Goal: Task Accomplishment & Management: Use online tool/utility

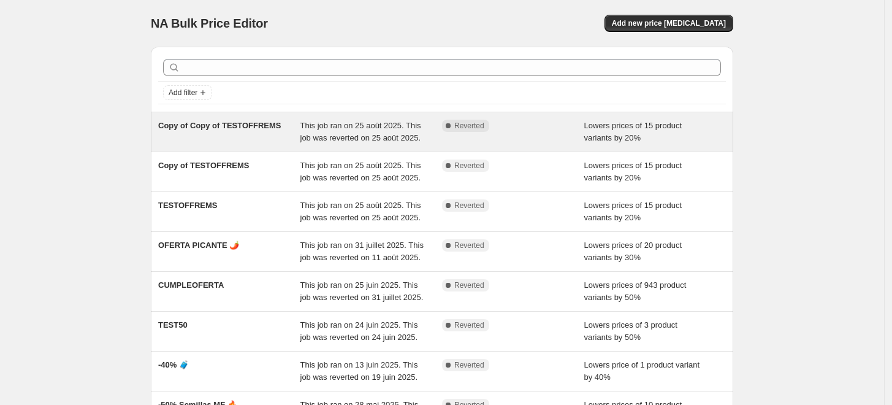
click at [372, 144] on div "This job ran on 25 août 2025. This job was reverted on 25 août 2025." at bounding box center [371, 132] width 142 height 25
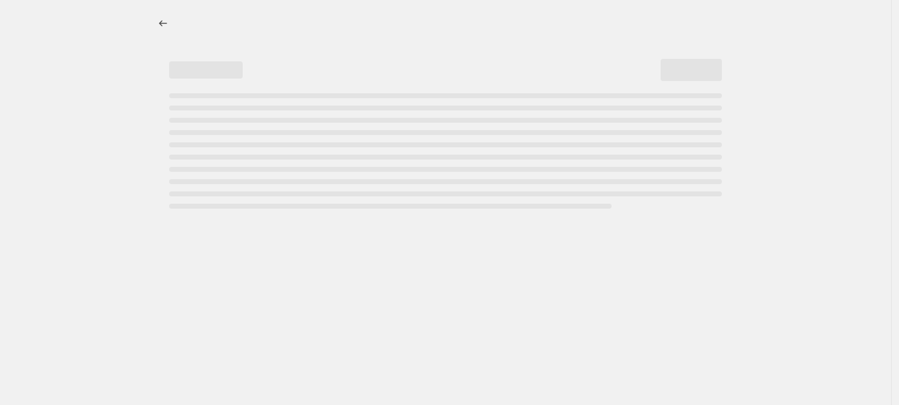
select select "percentage"
select select "no_change"
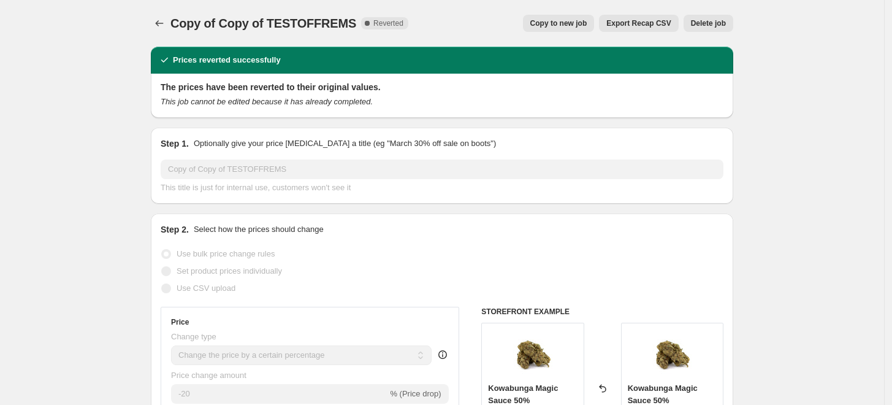
click at [377, 23] on span "Copy to new job" at bounding box center [558, 23] width 57 height 10
select select "percentage"
select select "no_change"
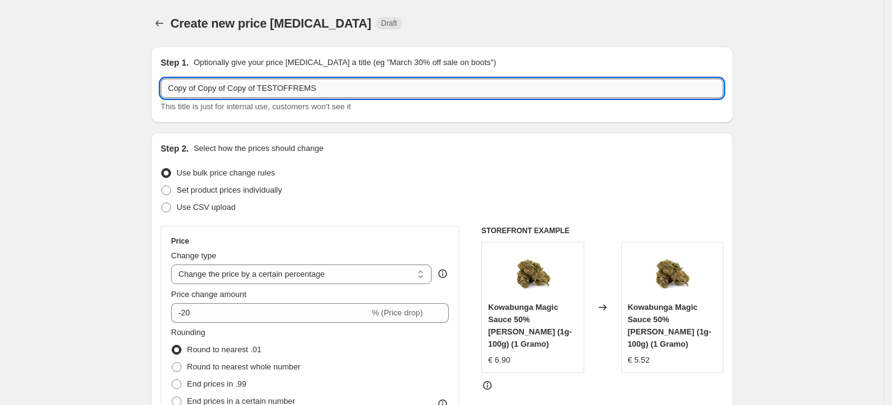
click at [281, 89] on input "Copy of Copy of Copy of TESTOFFREMS" at bounding box center [442, 88] width 563 height 20
click at [276, 88] on input "Copy of Copy of Copy of TESTOFFREMS" at bounding box center [442, 88] width 563 height 20
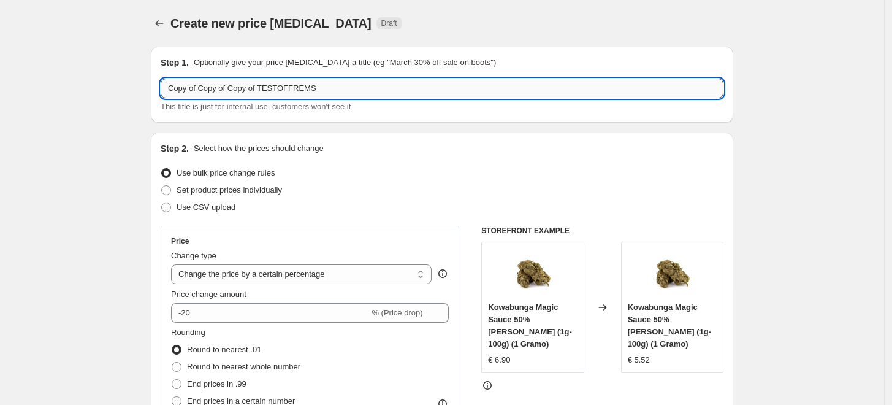
click at [276, 88] on input "Copy of Copy of Copy of TESTOFFREMS" at bounding box center [442, 88] width 563 height 20
type input "FLYHIGH"
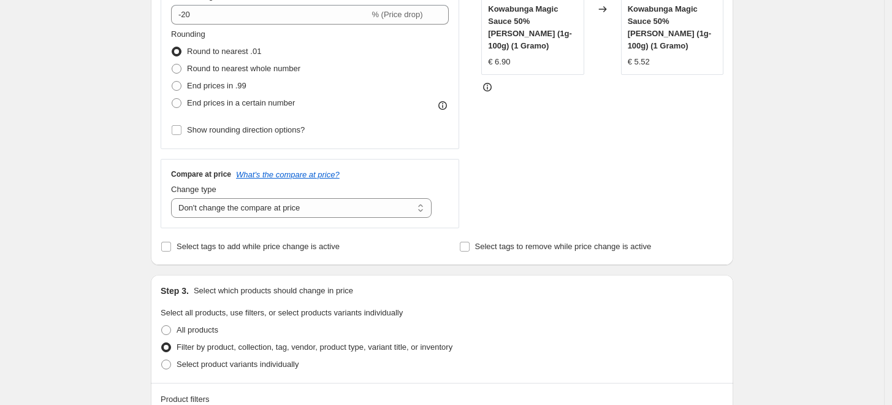
scroll to position [408, 0]
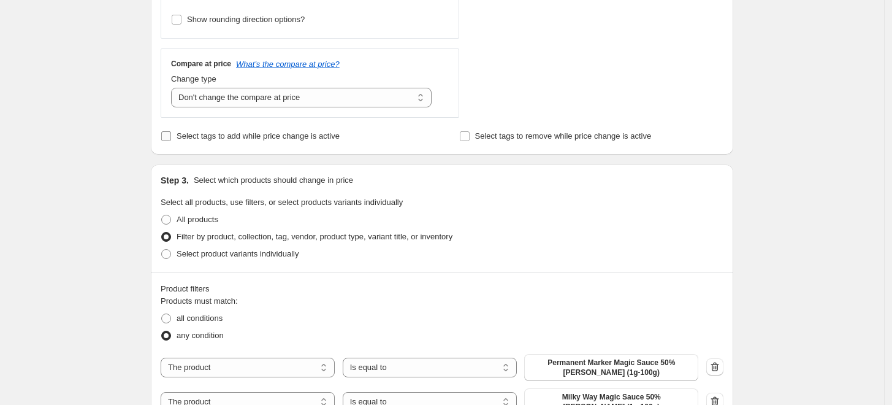
click at [226, 134] on span "Select tags to add while price change is active" at bounding box center [258, 135] width 163 height 9
click at [171, 134] on input "Select tags to add while price change is active" at bounding box center [166, 136] width 10 height 10
checkbox input "true"
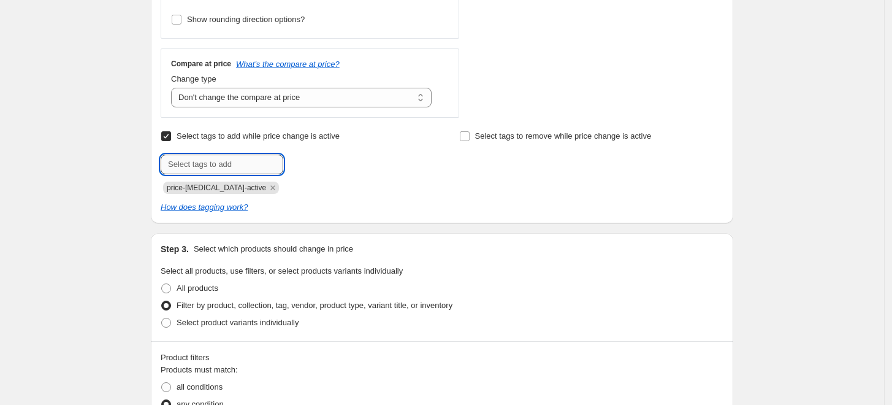
click at [215, 163] on input "text" at bounding box center [222, 164] width 123 height 20
click at [203, 165] on input "text" at bounding box center [222, 164] width 123 height 20
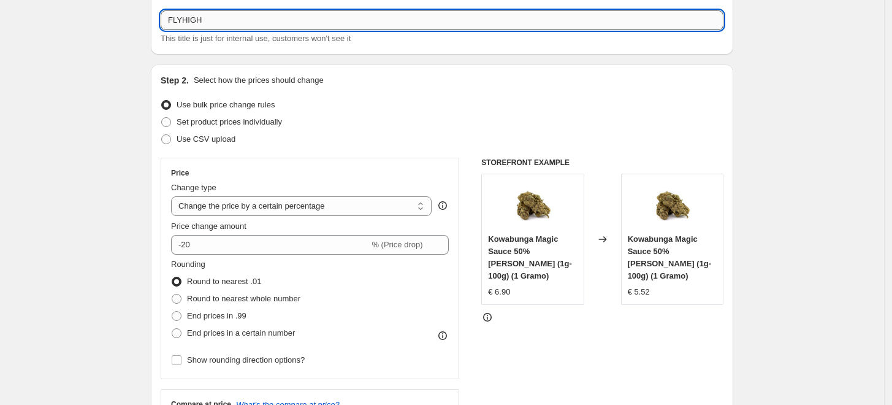
click at [219, 24] on input "FLYHIGH" at bounding box center [442, 20] width 563 height 20
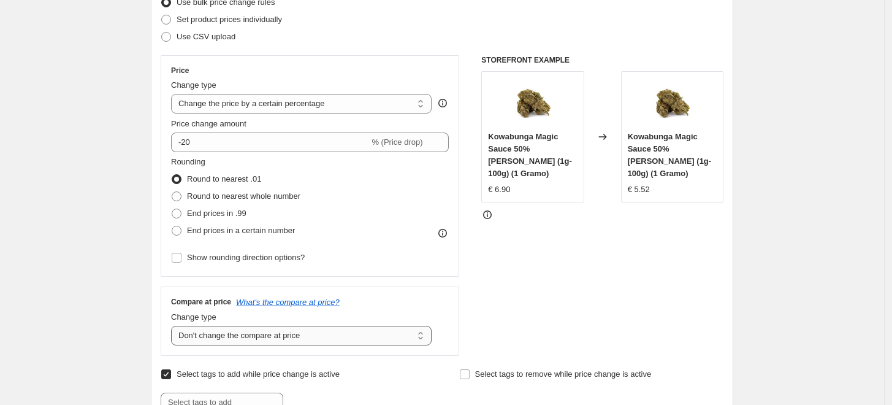
scroll to position [340, 0]
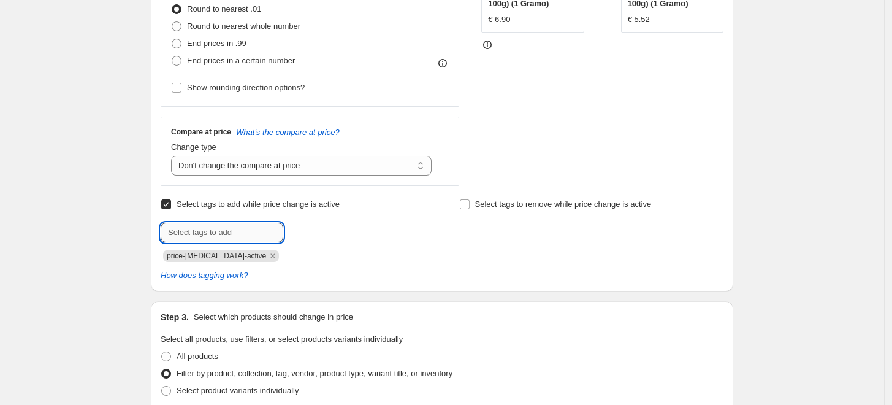
click at [211, 229] on input "text" at bounding box center [222, 232] width 123 height 20
paste input "FLYHIGH"
type input "FLYHIGH"
click at [321, 234] on button "Add FLYHIGH" at bounding box center [317, 230] width 63 height 17
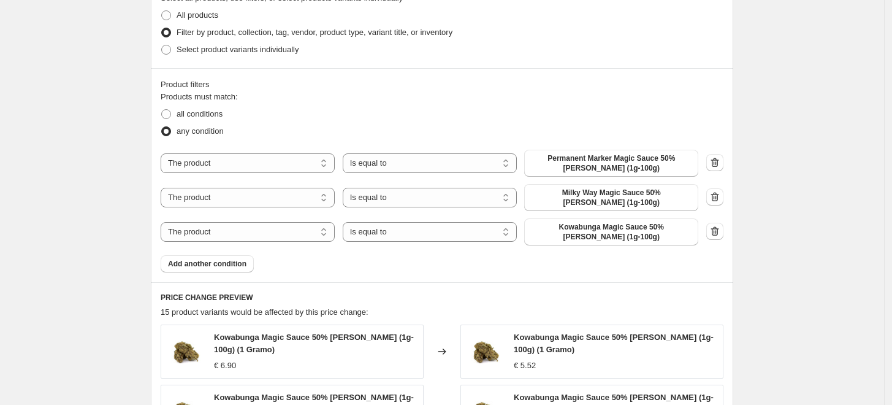
scroll to position [1055, 0]
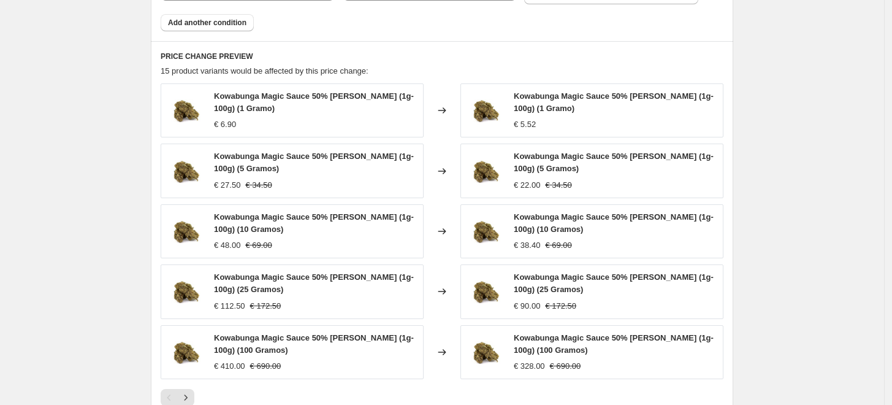
scroll to position [1121, 0]
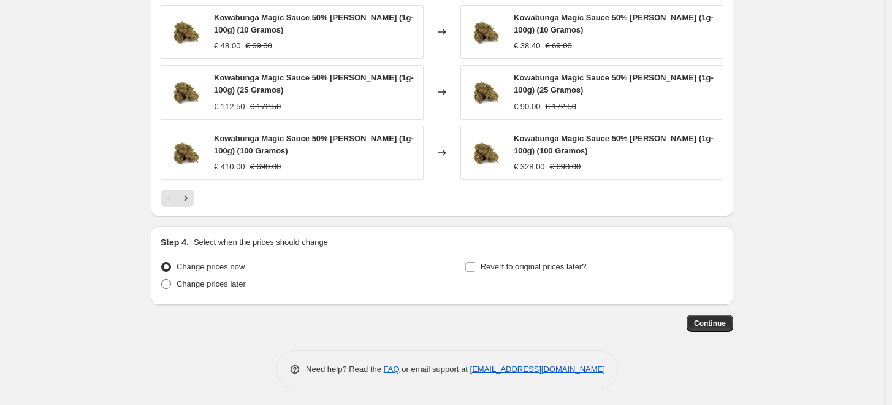
click at [221, 283] on span "Change prices later" at bounding box center [211, 283] width 69 height 9
click at [162, 279] on input "Change prices later" at bounding box center [161, 279] width 1 height 1
radio input "true"
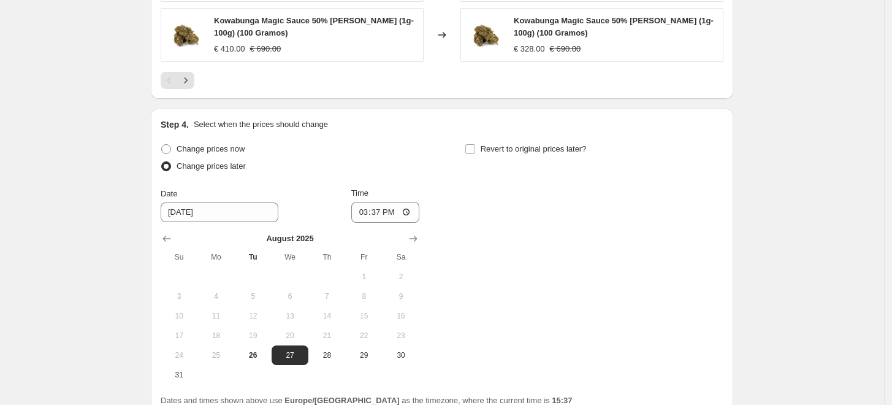
scroll to position [1350, 0]
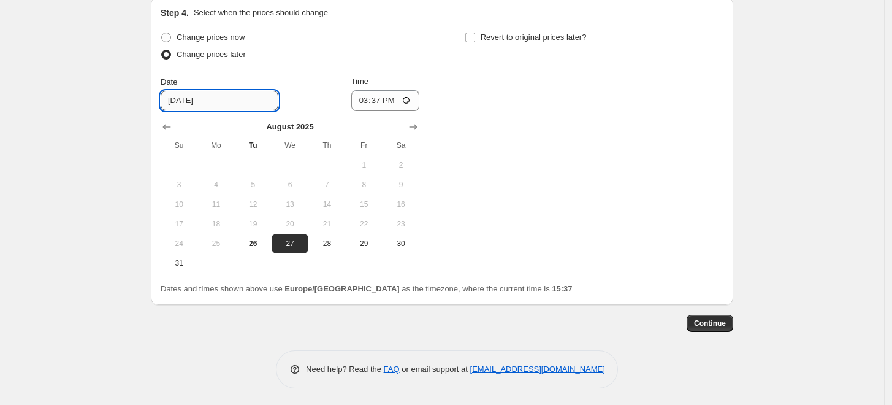
click at [197, 94] on input "[DATE]" at bounding box center [220, 101] width 118 height 20
click at [377, 85] on div "Time" at bounding box center [385, 81] width 69 height 12
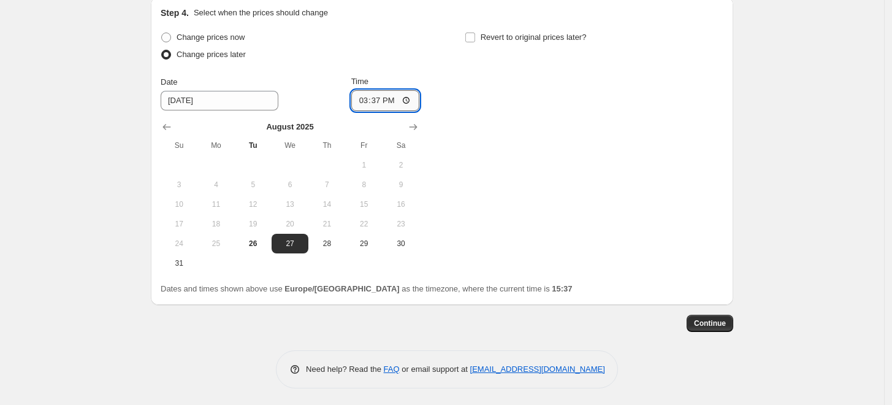
click at [377, 102] on input "15:37" at bounding box center [385, 100] width 69 height 21
click at [377, 98] on input "15:37" at bounding box center [385, 100] width 69 height 21
click at [377, 97] on input "15:37" at bounding box center [385, 100] width 69 height 21
click at [367, 96] on input "15:37" at bounding box center [385, 100] width 69 height 21
click at [377, 96] on input "15:37" at bounding box center [385, 100] width 69 height 21
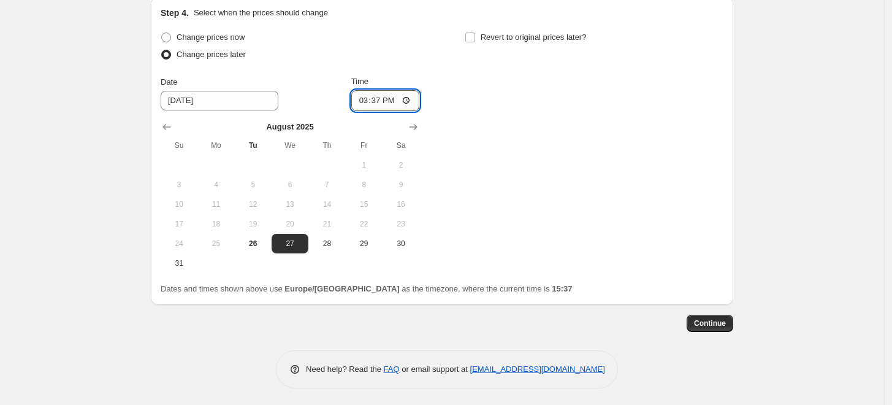
click at [377, 96] on input "15:37" at bounding box center [385, 100] width 69 height 21
type input "14:00"
click at [377, 198] on div "Change prices now Change prices later Date [DATE] Time 14:00 [DATE] Su Mo Tu We…" at bounding box center [442, 151] width 563 height 244
click at [377, 97] on input "14:00" at bounding box center [385, 100] width 69 height 21
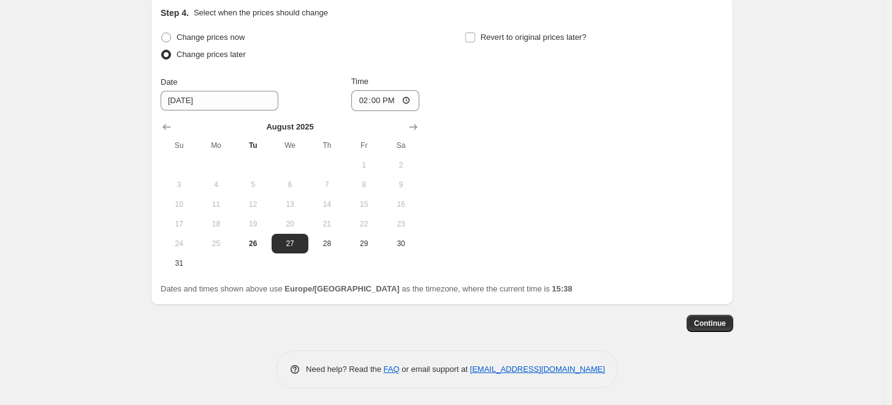
click at [377, 162] on div "Change prices now Change prices later Date [DATE] Time 14:00 [DATE] Su Mo Tu We…" at bounding box center [442, 151] width 563 height 244
click at [377, 321] on span "Continue" at bounding box center [710, 323] width 32 height 10
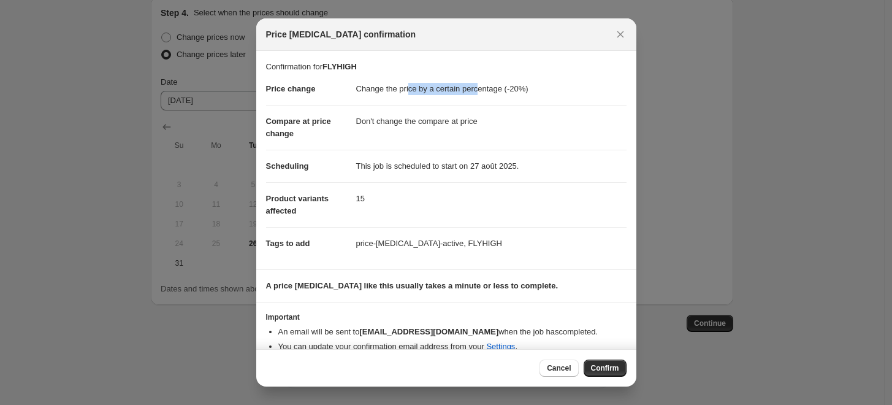
drag, startPoint x: 412, startPoint y: 89, endPoint x: 520, endPoint y: 91, distance: 108.5
click at [377, 91] on dd "Change the price by a certain percentage (-20%)" at bounding box center [491, 89] width 270 height 32
click at [377, 92] on dd "Change the price by a certain percentage (-20%)" at bounding box center [491, 89] width 270 height 32
drag, startPoint x: 422, startPoint y: 118, endPoint x: 481, endPoint y: 115, distance: 58.9
click at [377, 115] on dd "Don't change the compare at price" at bounding box center [491, 121] width 270 height 32
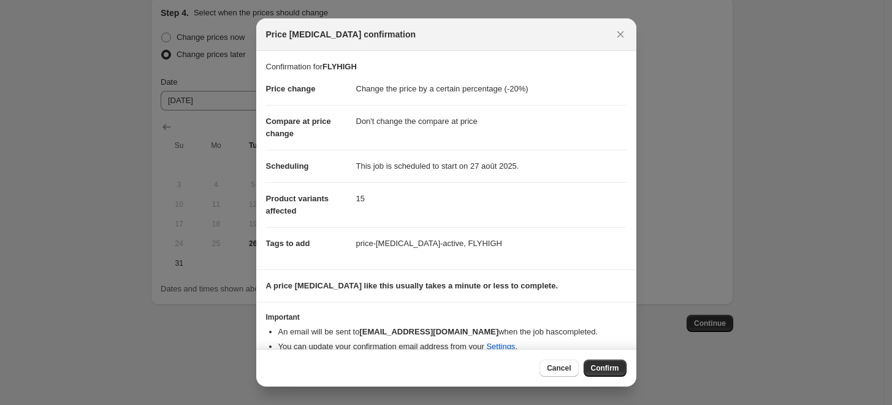
click at [377, 115] on dd "Don't change the compare at price" at bounding box center [491, 121] width 270 height 32
drag, startPoint x: 402, startPoint y: 169, endPoint x: 490, endPoint y: 170, distance: 87.7
click at [377, 170] on dd "This job is scheduled to start on 27 août 2025." at bounding box center [491, 166] width 270 height 32
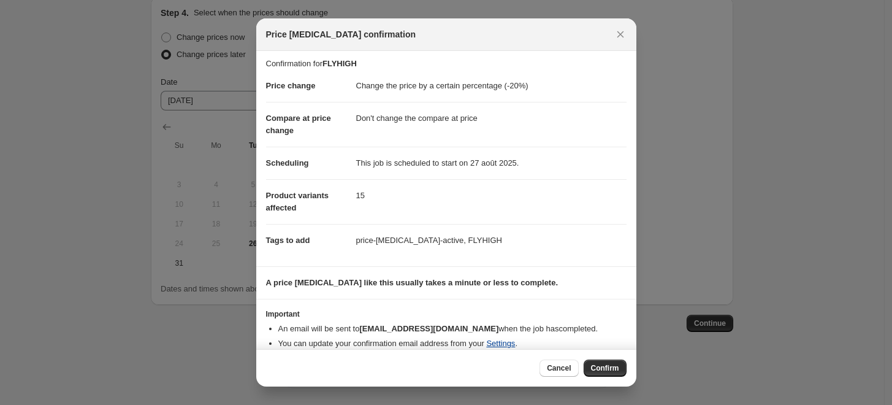
scroll to position [0, 0]
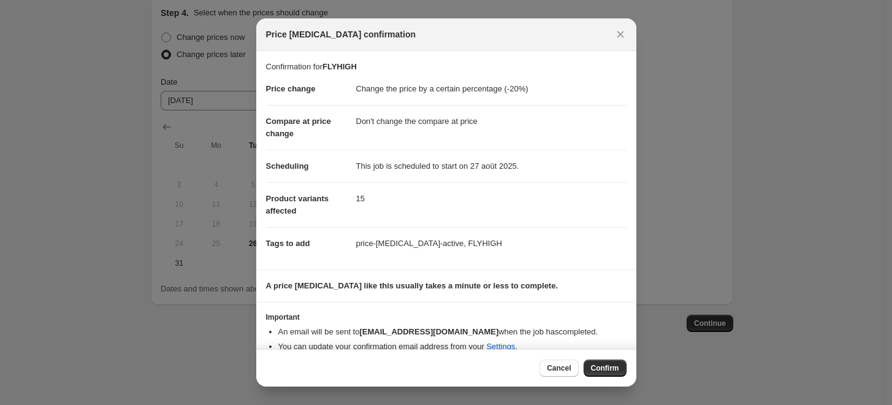
drag, startPoint x: 549, startPoint y: 367, endPoint x: 616, endPoint y: 356, distance: 68.3
click at [377, 367] on span "Cancel" at bounding box center [559, 368] width 24 height 10
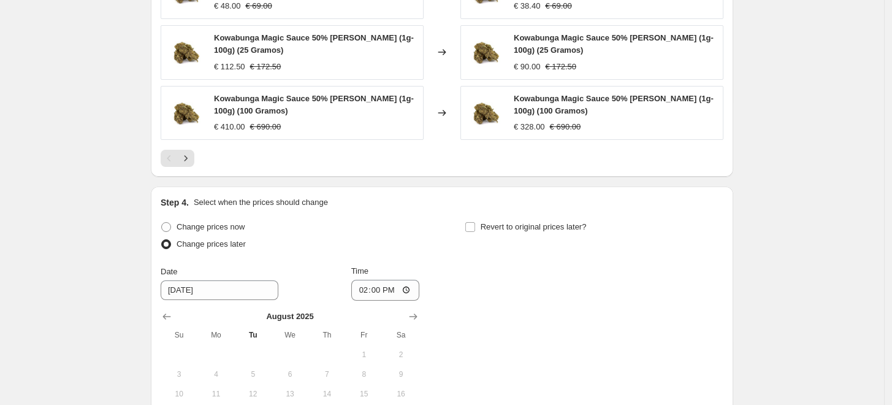
scroll to position [1146, 0]
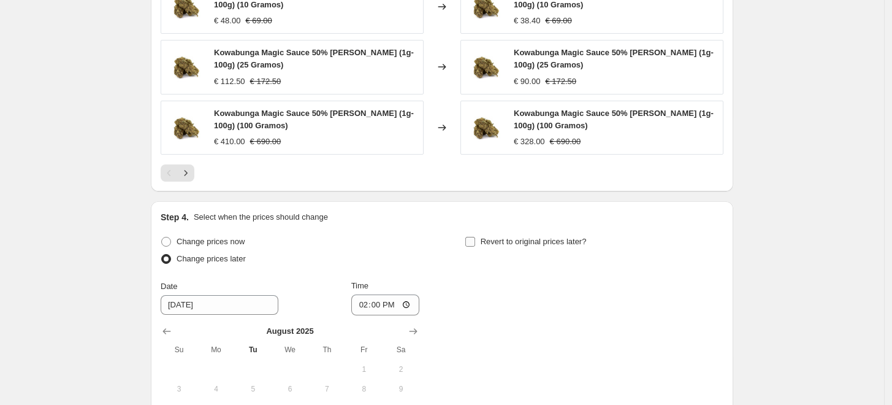
click at [377, 239] on input "Revert to original prices later?" at bounding box center [470, 242] width 10 height 10
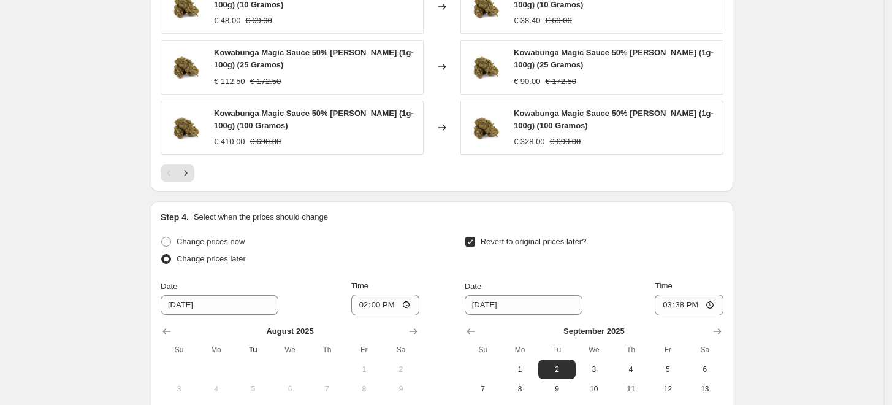
scroll to position [1350, 0]
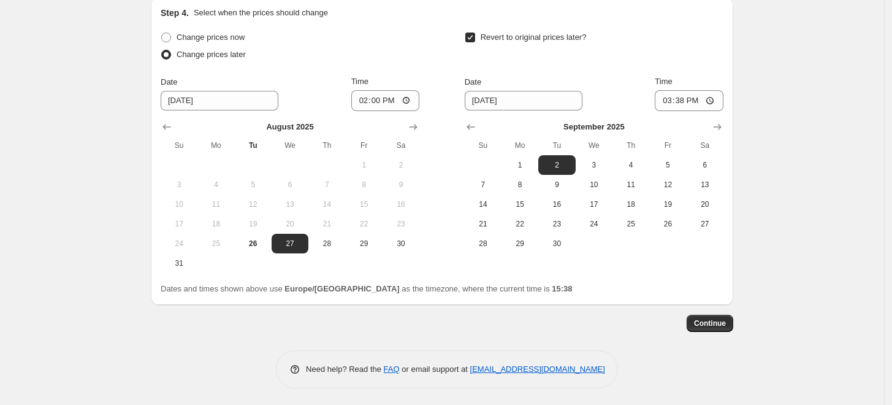
click at [377, 37] on input "Revert to original prices later?" at bounding box center [470, 37] width 10 height 10
checkbox input "false"
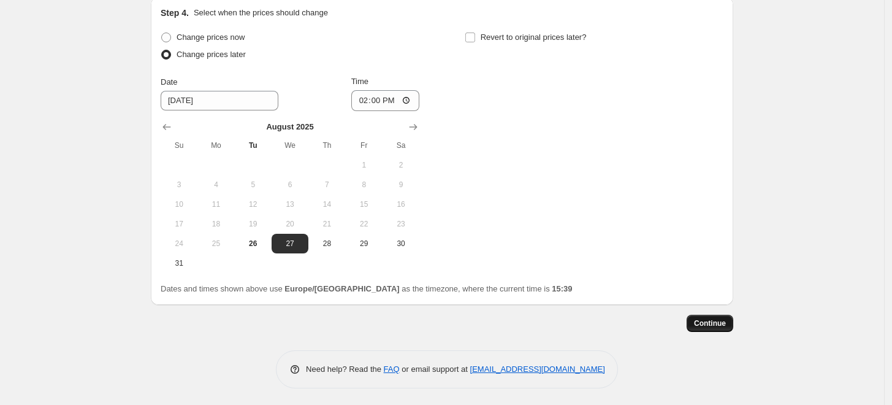
click at [377, 320] on span "Continue" at bounding box center [710, 323] width 32 height 10
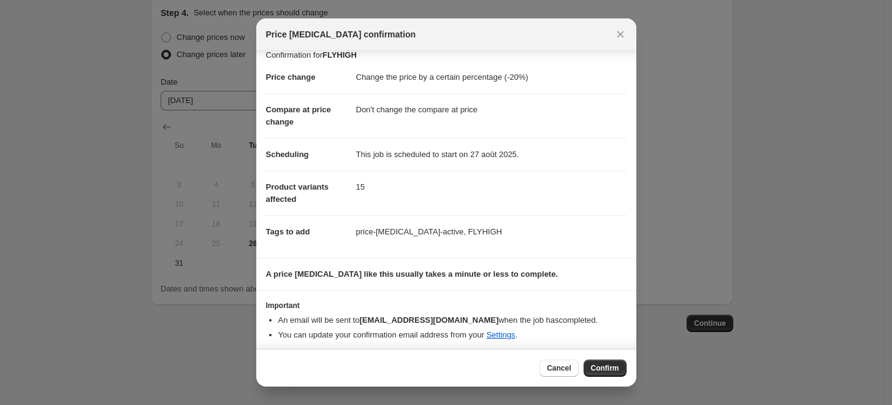
scroll to position [15, 0]
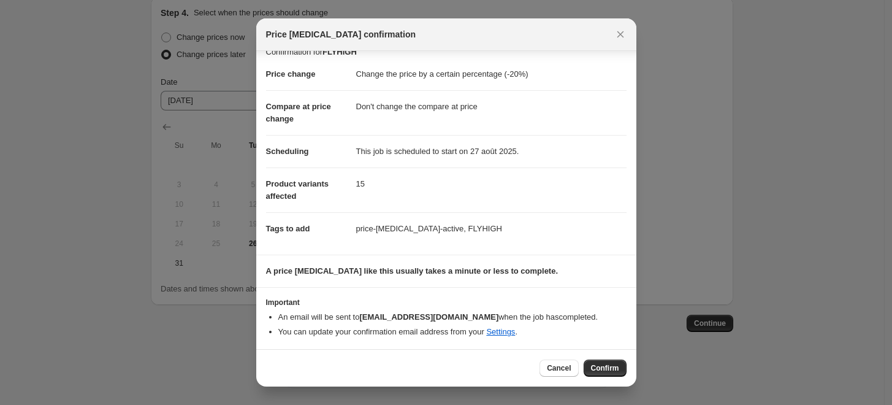
click at [377, 367] on span "Confirm" at bounding box center [605, 368] width 28 height 10
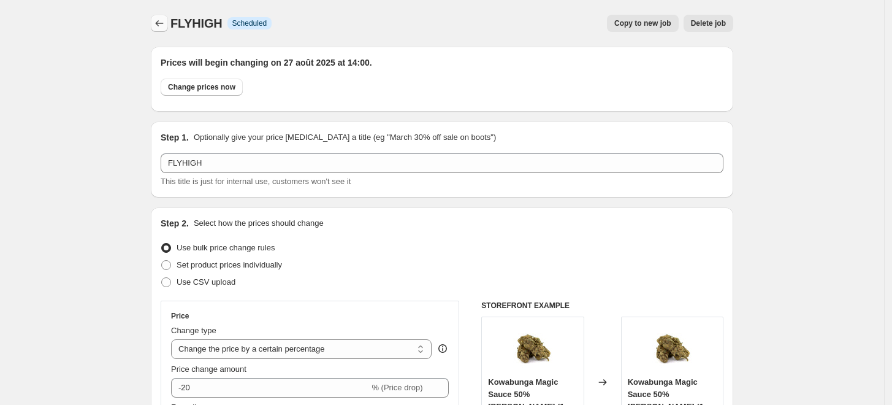
click at [157, 24] on icon "Price change jobs" at bounding box center [159, 23] width 12 height 12
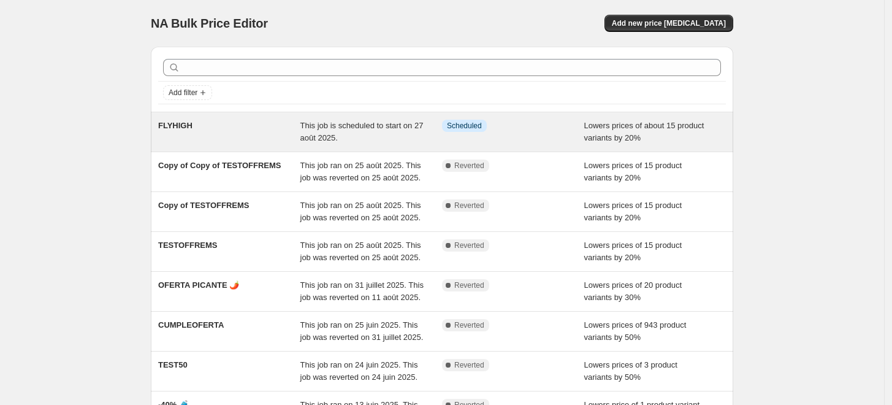
click at [371, 135] on div "This job is scheduled to start on 27 août 2025." at bounding box center [371, 132] width 142 height 25
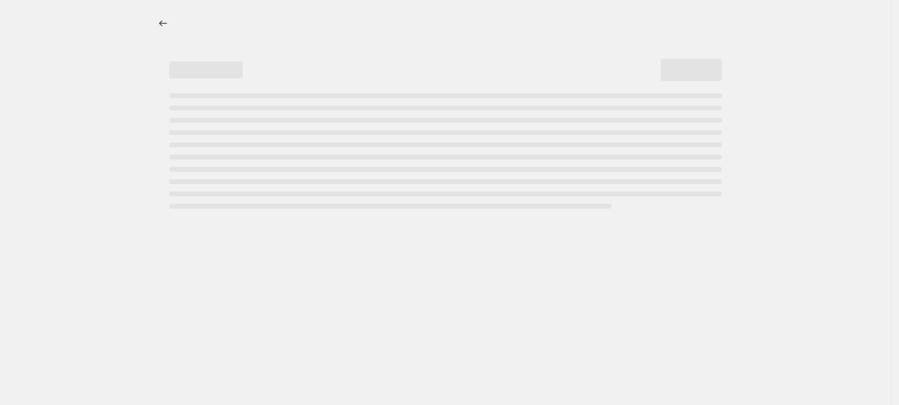
select select "percentage"
select select "no_change"
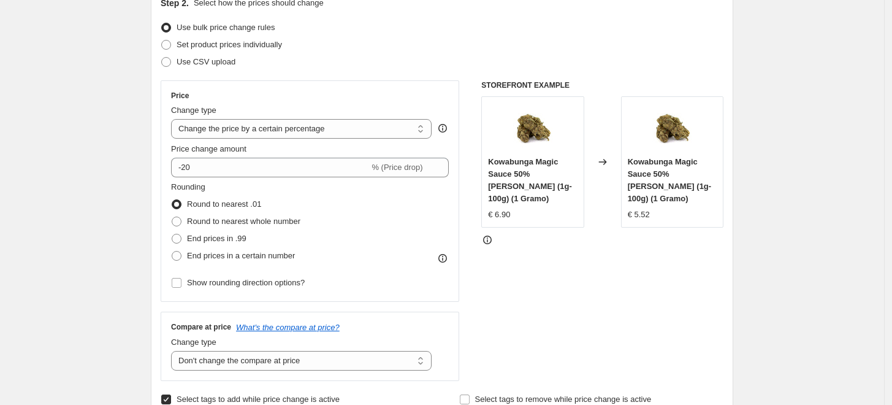
scroll to position [238, 0]
